Goal: Transaction & Acquisition: Purchase product/service

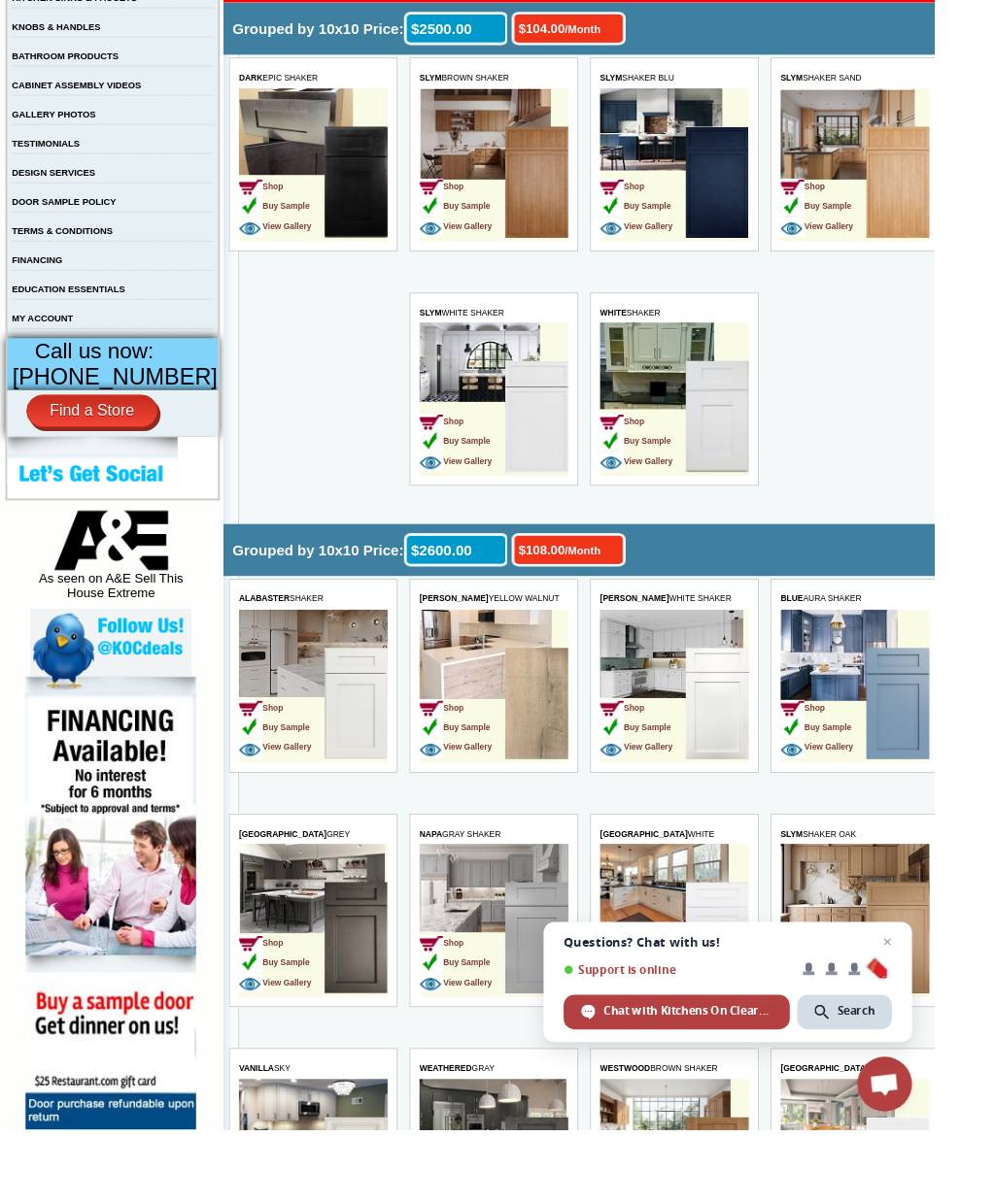
scroll to position [508, 0]
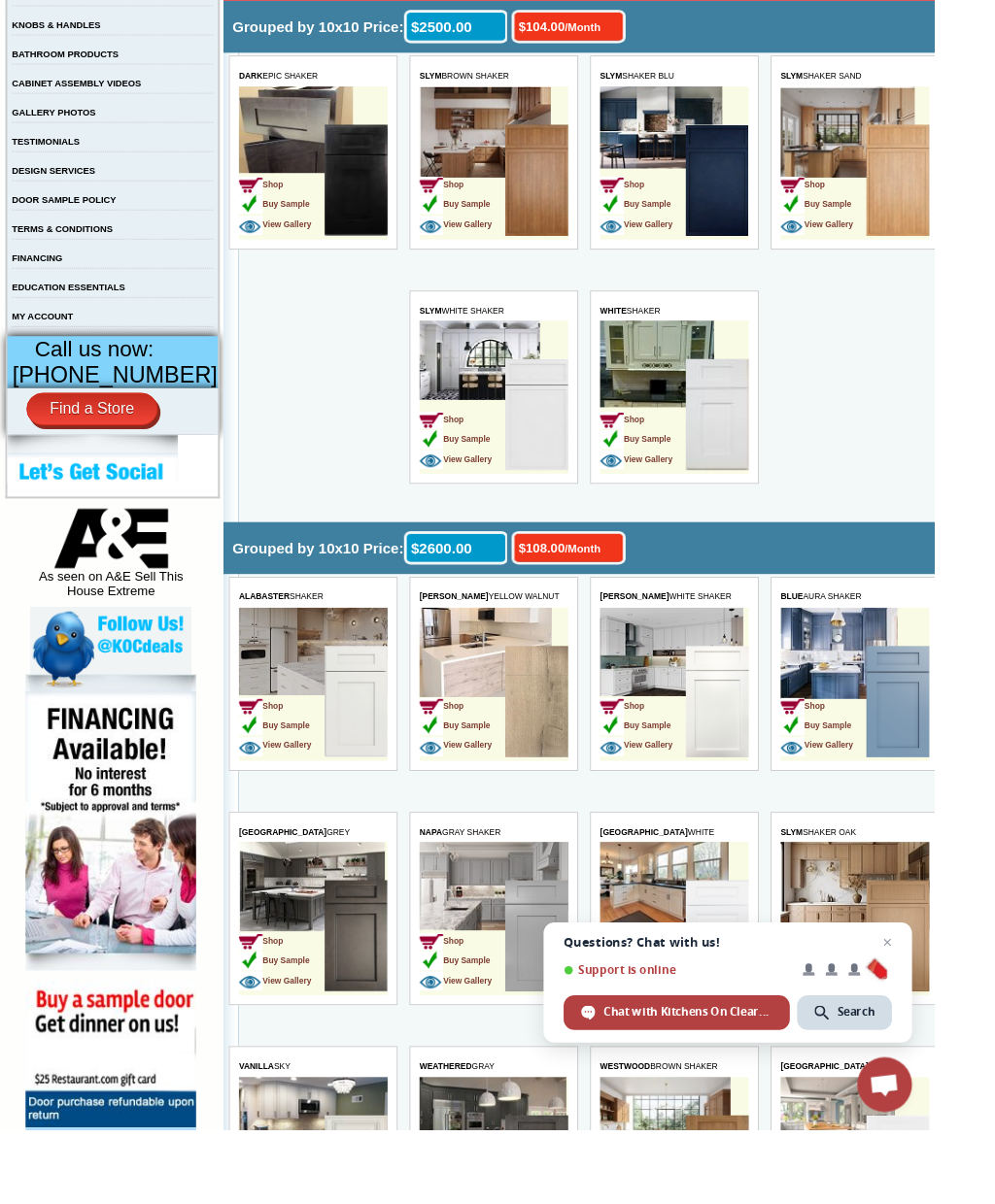
click at [947, 717] on img at bounding box center [941, 754] width 67 height 119
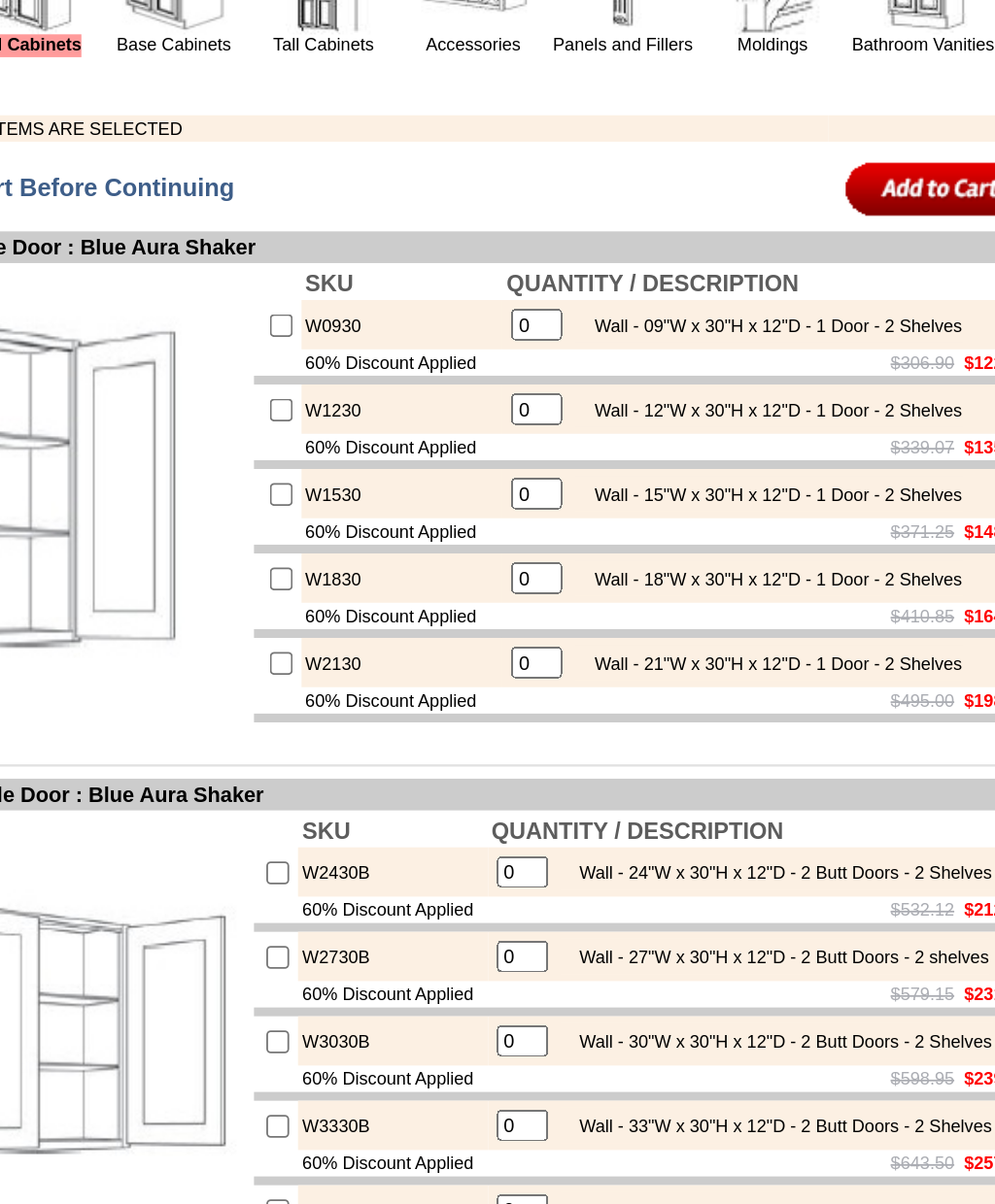
scroll to position [561, 20]
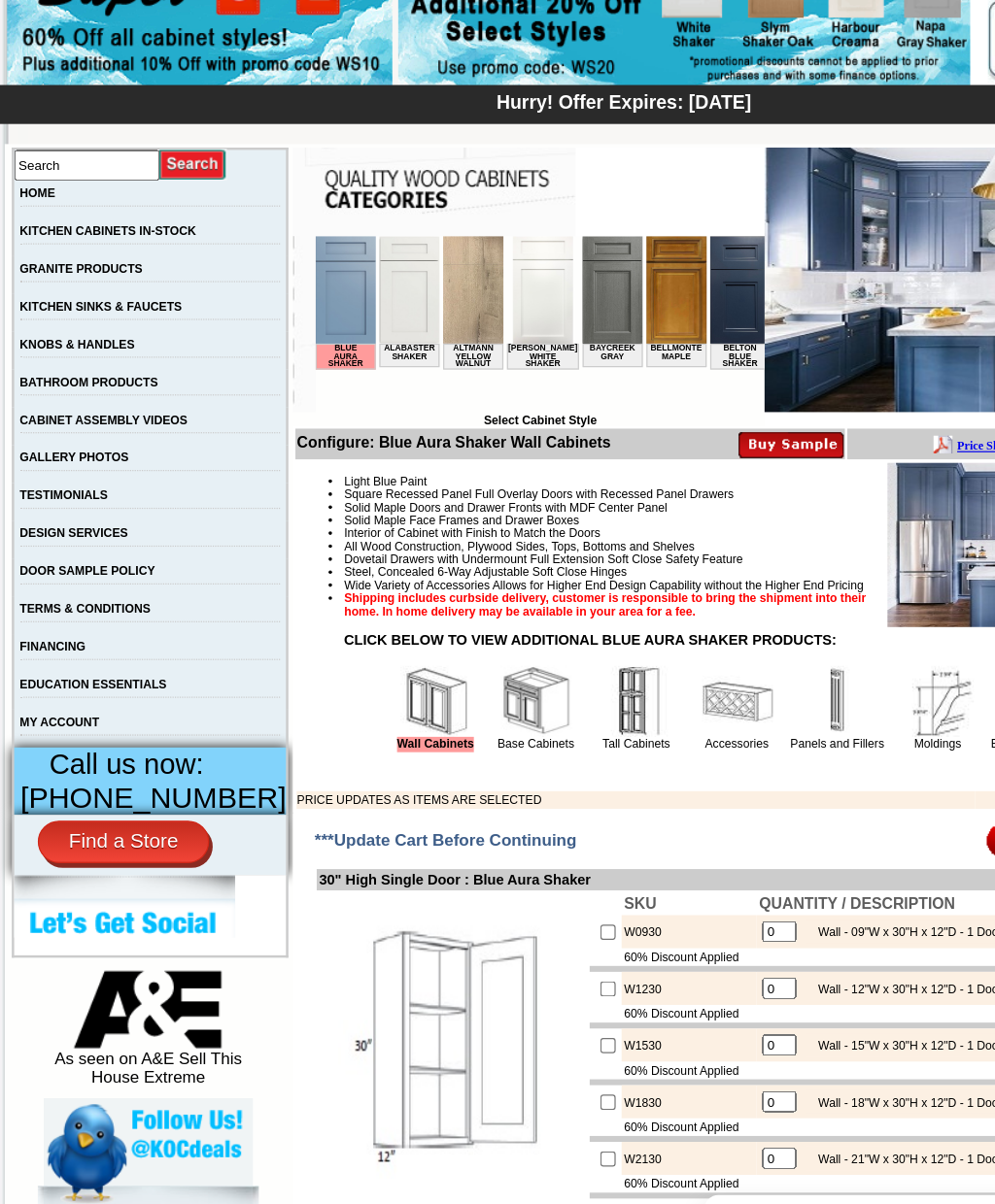
scroll to position [251, 0]
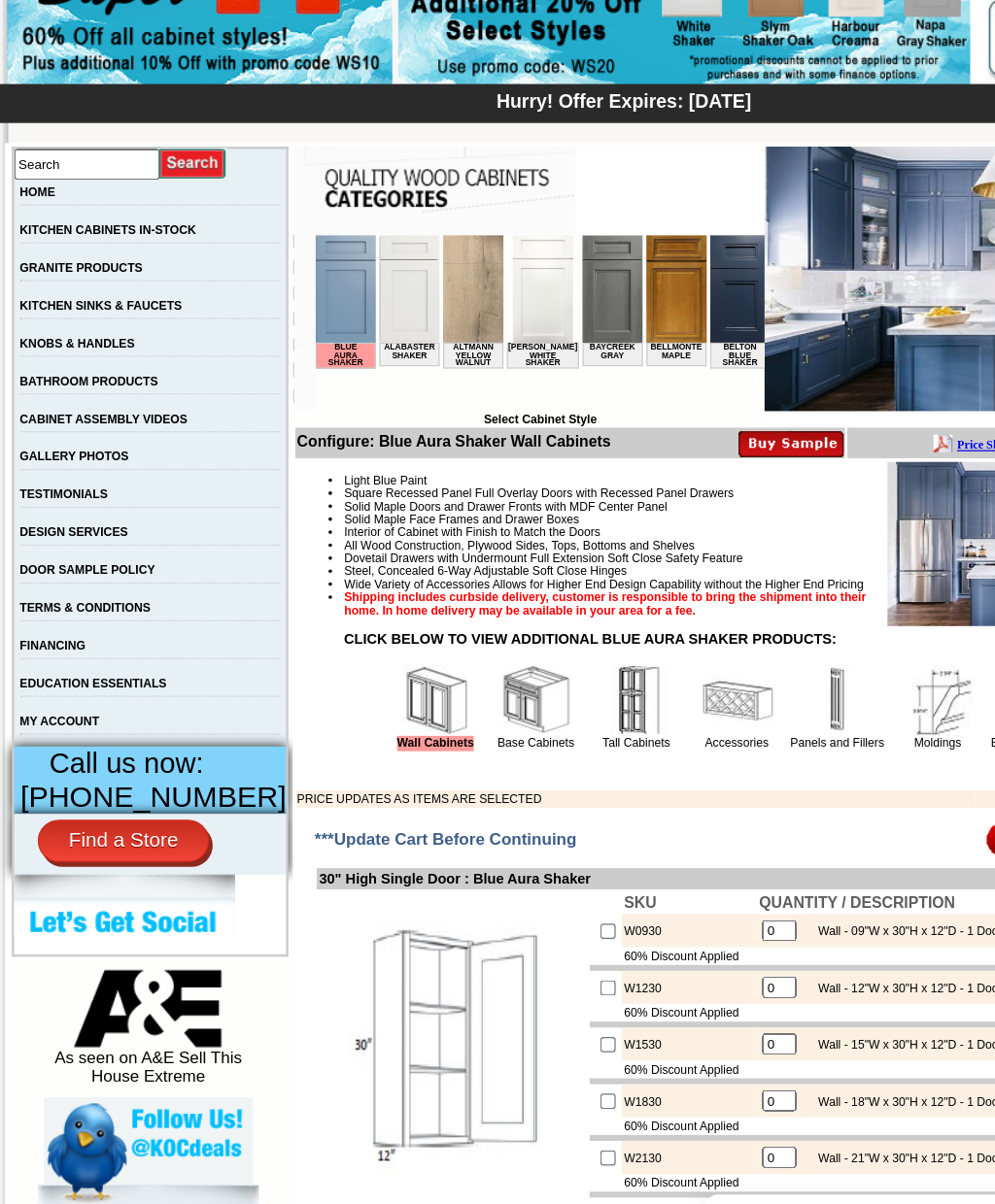
click at [505, 606] on img at bounding box center [523, 576] width 58 height 58
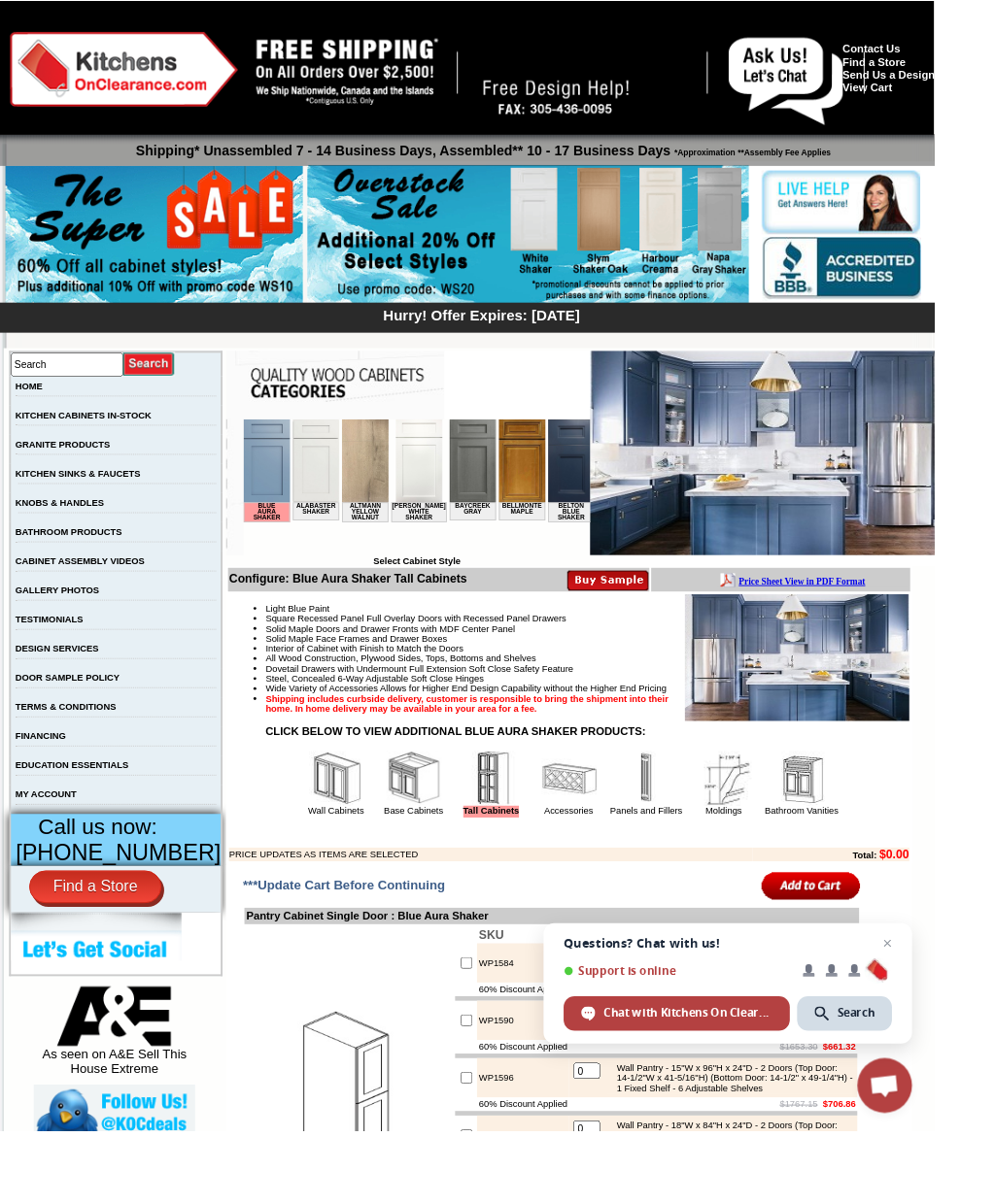
click at [430, 857] on img at bounding box center [440, 828] width 58 height 58
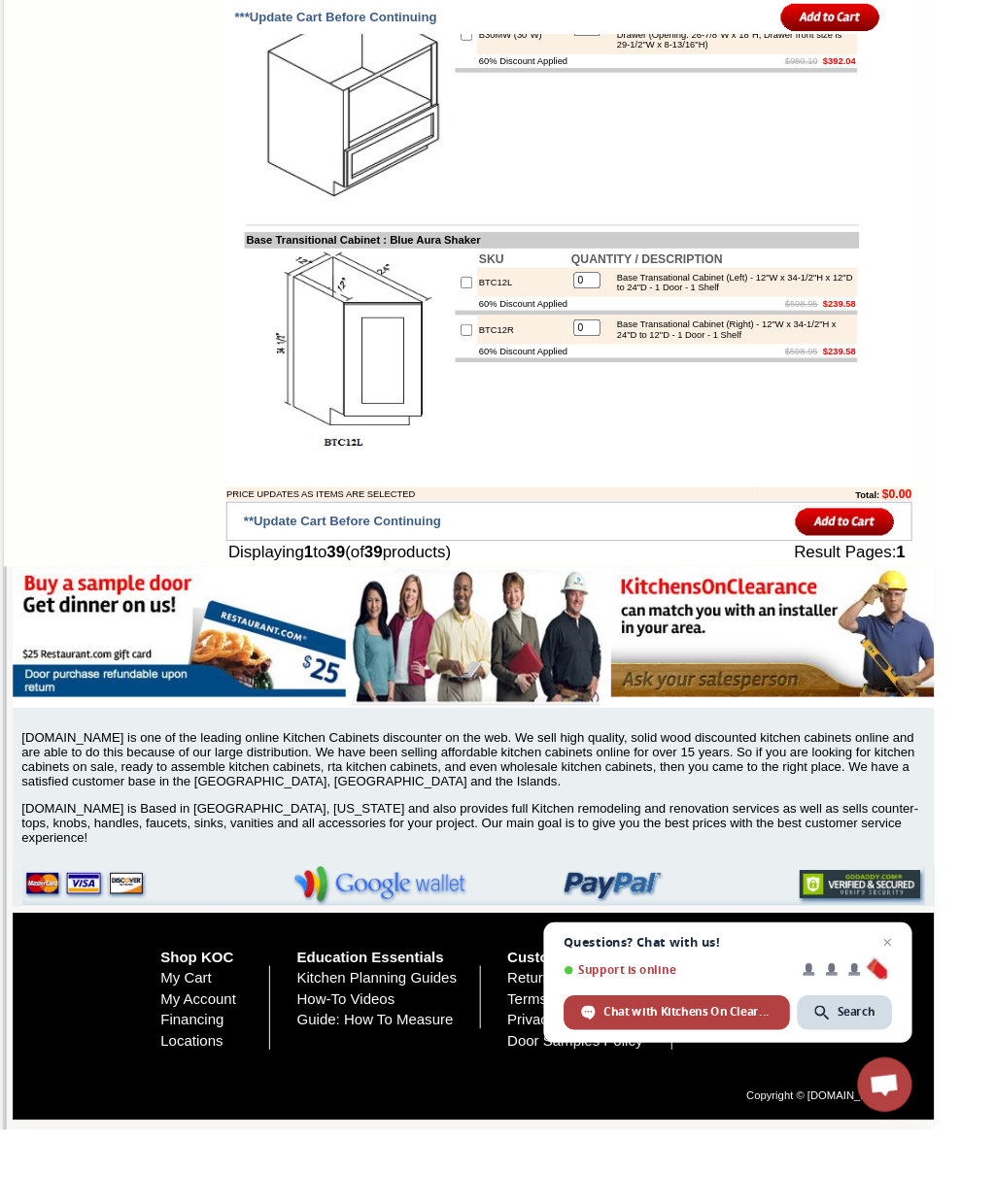
scroll to position [4734, 0]
